Goal: Information Seeking & Learning: Learn about a topic

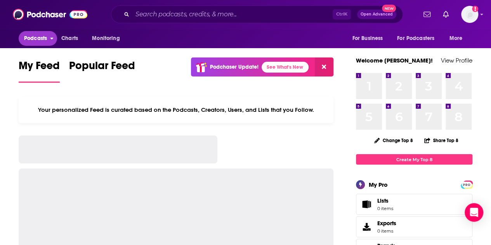
click at [45, 38] on span "Podcasts" at bounding box center [35, 38] width 23 height 11
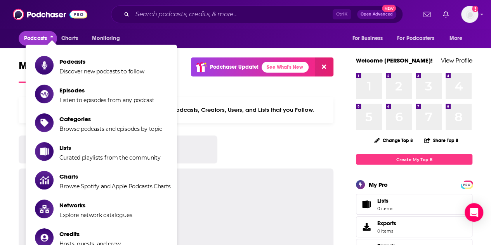
click at [44, 38] on span "Podcasts" at bounding box center [35, 38] width 23 height 11
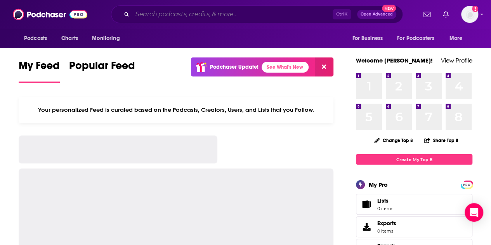
click at [175, 19] on input "Search podcasts, credits, & more..." at bounding box center [232, 14] width 200 height 12
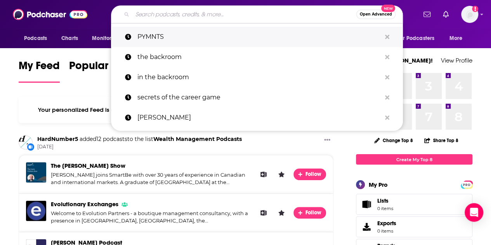
click at [195, 37] on p "PYMNTS" at bounding box center [259, 37] width 244 height 20
type input "PYMNTS"
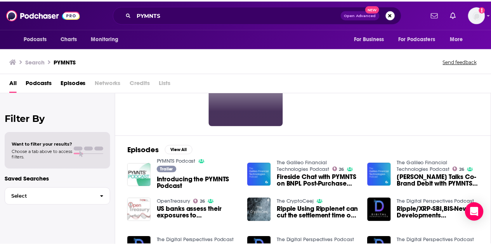
scroll to position [78, 0]
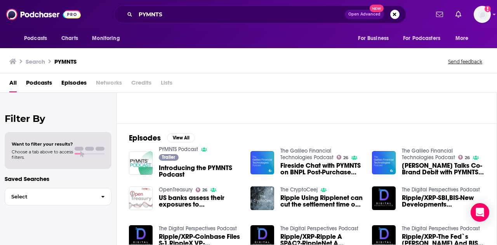
click at [184, 167] on span "Introducing the PYMNTS Podcast" at bounding box center [200, 171] width 82 height 13
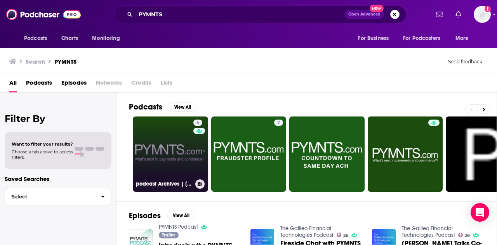
click at [159, 153] on link "6 podcast Archives | [DOMAIN_NAME]" at bounding box center [170, 153] width 75 height 75
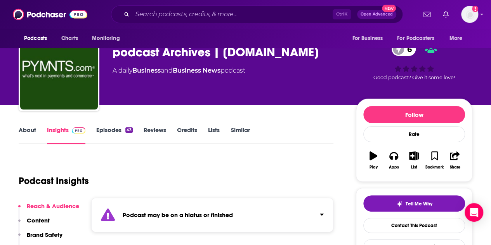
scroll to position [39, 0]
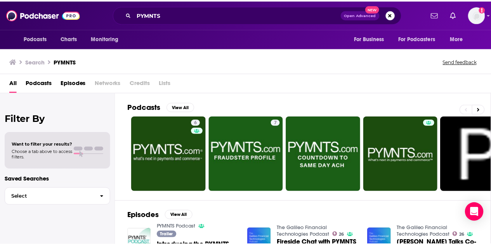
scroll to position [39, 0]
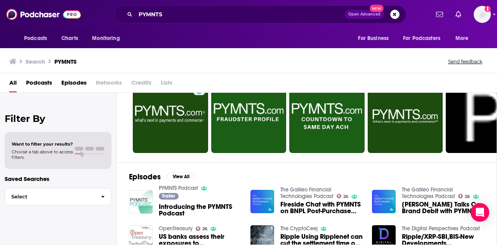
click at [142, 200] on img "Introducing the PYMNTS Podcast" at bounding box center [141, 202] width 24 height 24
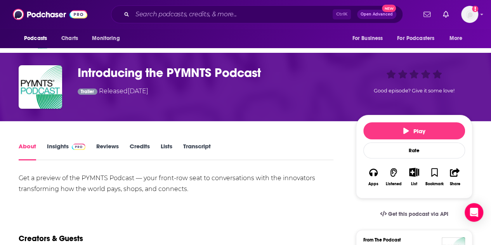
scroll to position [39, 0]
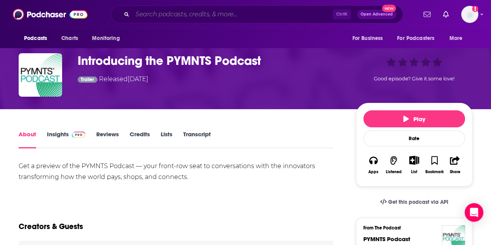
click at [160, 11] on input "Search podcasts, credits, & more..." at bounding box center [232, 14] width 200 height 12
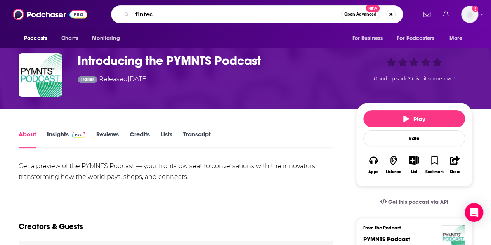
type input "fintech"
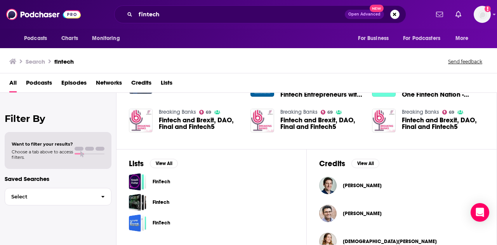
scroll to position [233, 0]
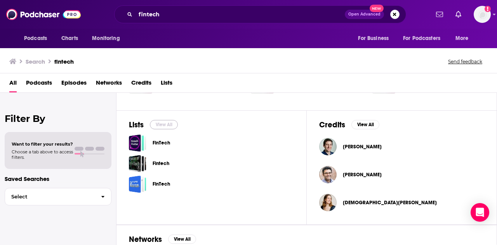
click at [166, 124] on button "View All" at bounding box center [164, 124] width 28 height 9
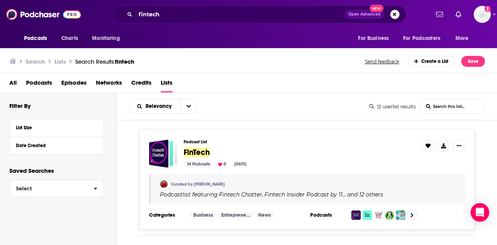
click at [299, 142] on h3 "Podcast List" at bounding box center [300, 141] width 232 height 5
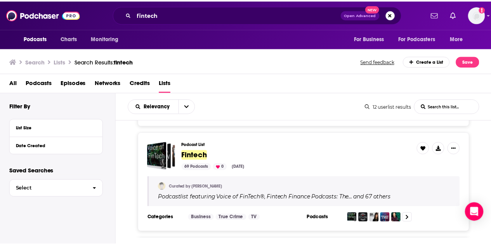
scroll to position [116, 0]
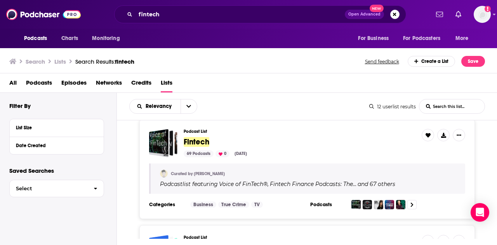
click at [194, 137] on span "Fintech" at bounding box center [197, 142] width 26 height 10
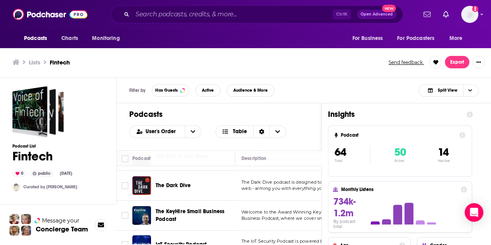
scroll to position [1398, 0]
